Goal: Transaction & Acquisition: Obtain resource

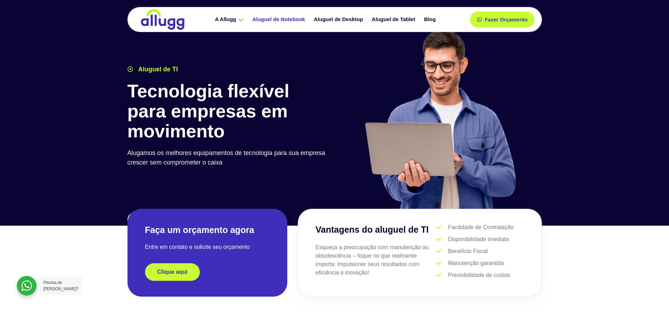
click at [268, 16] on link "Aluguel de Notebook" at bounding box center [279, 19] width 61 height 12
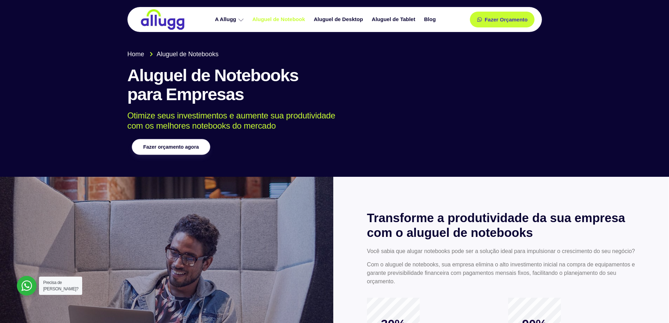
click at [179, 146] on span "Fazer orçamento agora" at bounding box center [170, 146] width 55 height 5
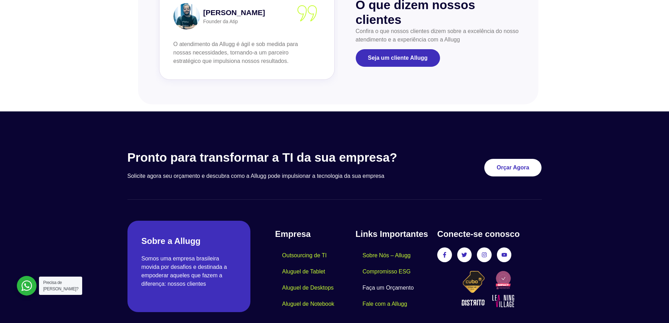
scroll to position [833, 0]
